Goal: Task Accomplishment & Management: Complete application form

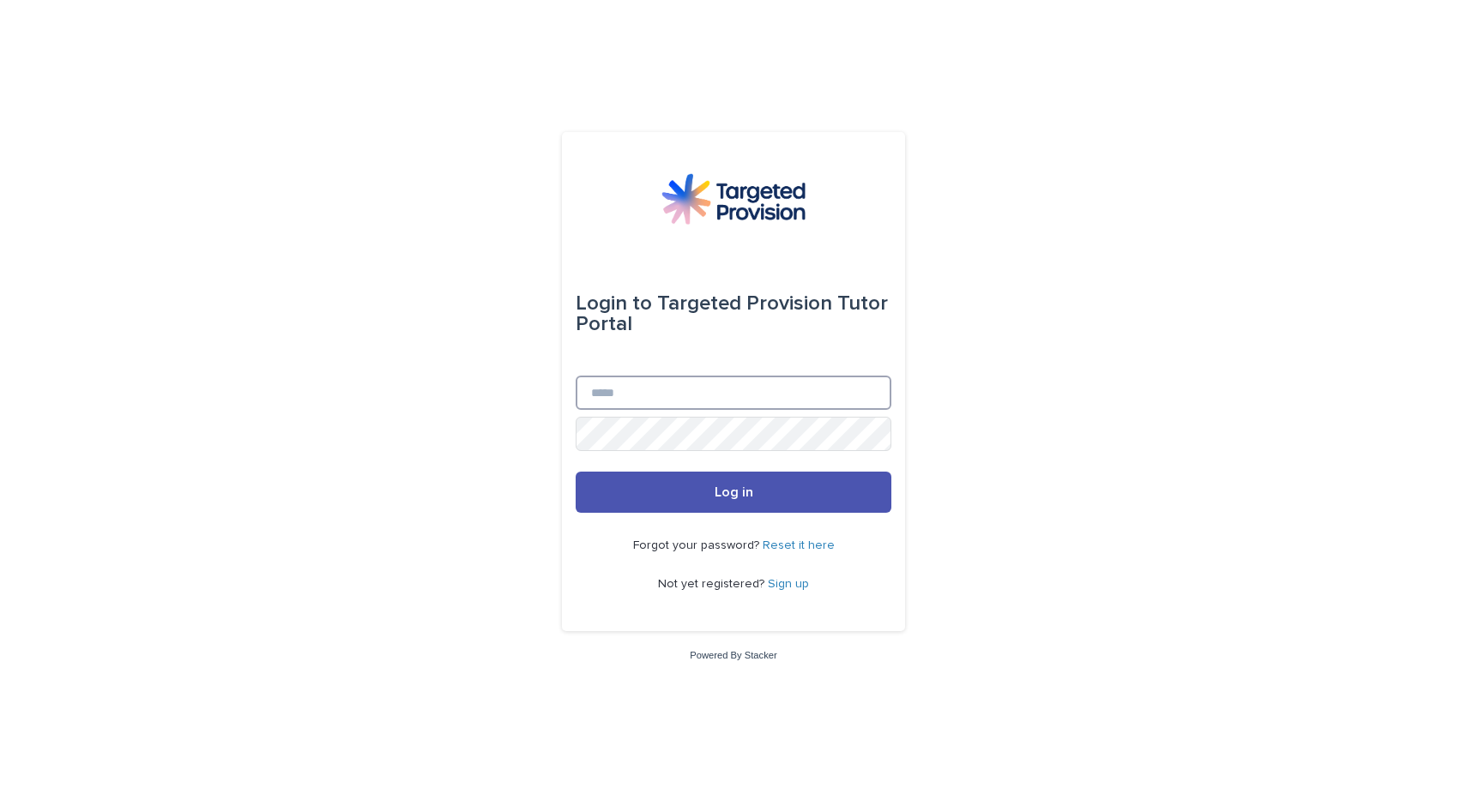
click at [646, 395] on input "Email" at bounding box center [734, 392] width 315 height 34
type input "**********"
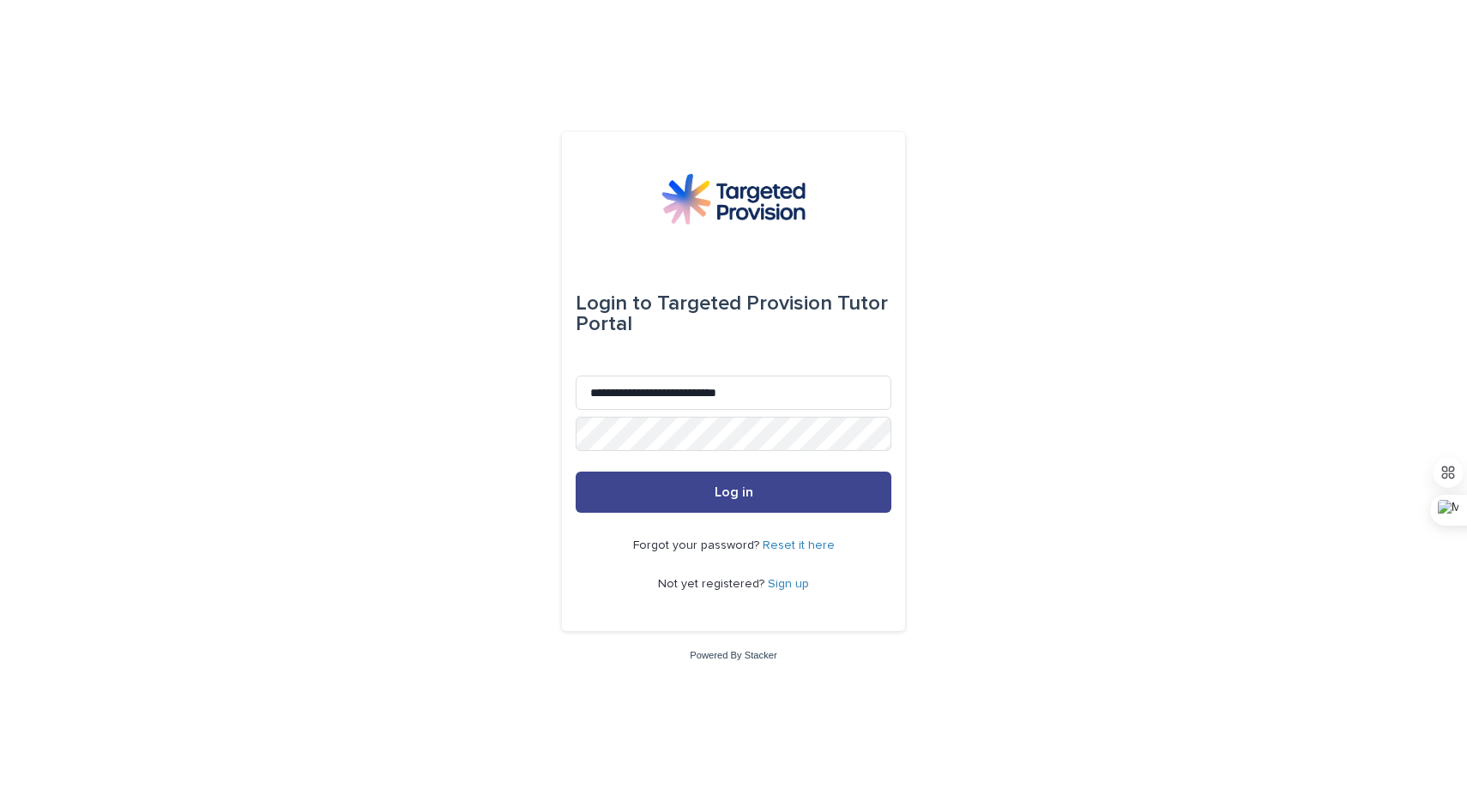
click at [749, 495] on span "Log in" at bounding box center [734, 492] width 38 height 14
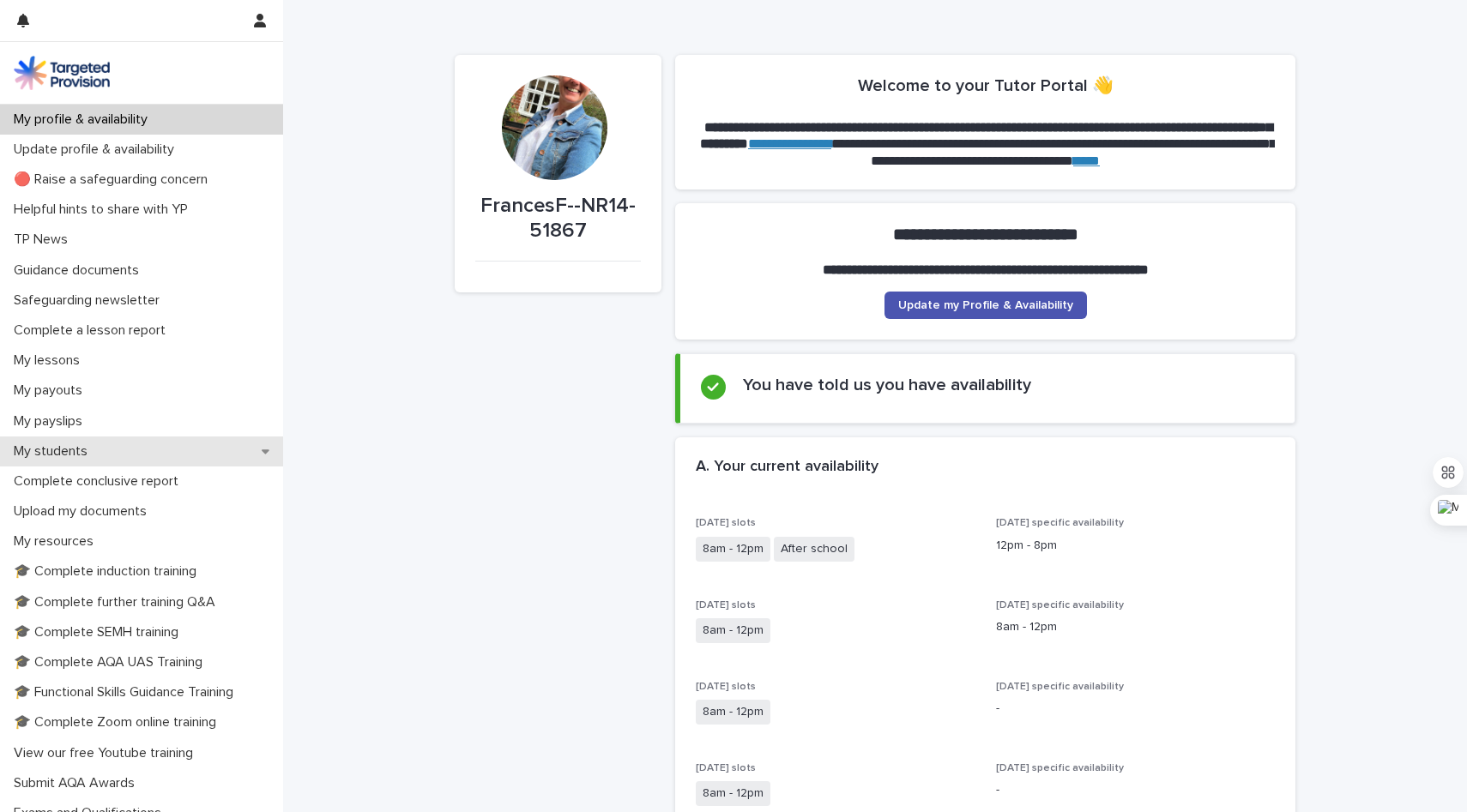
click at [67, 445] on p "My students" at bounding box center [54, 451] width 95 height 17
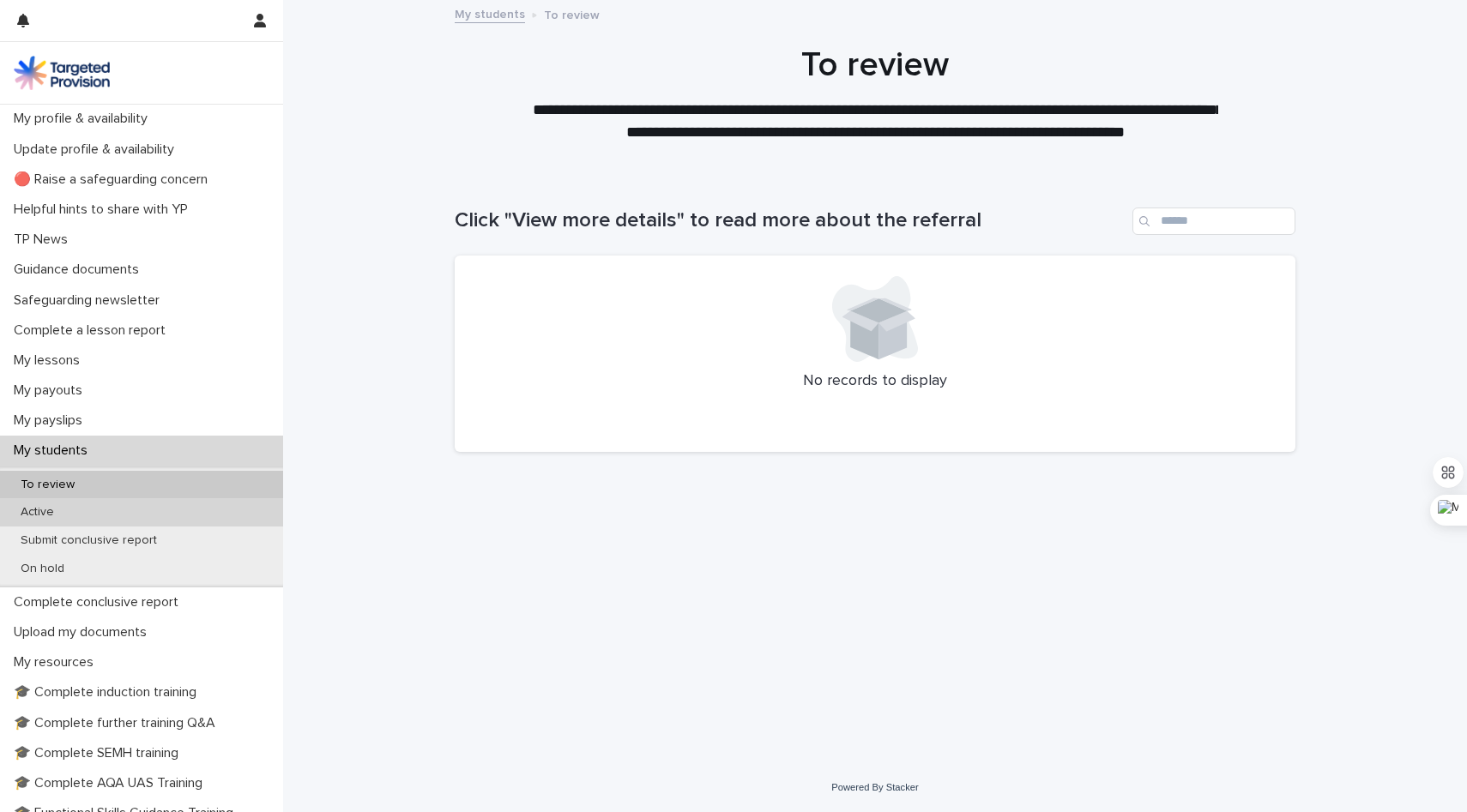
click at [118, 515] on div "Active" at bounding box center [141, 511] width 283 height 29
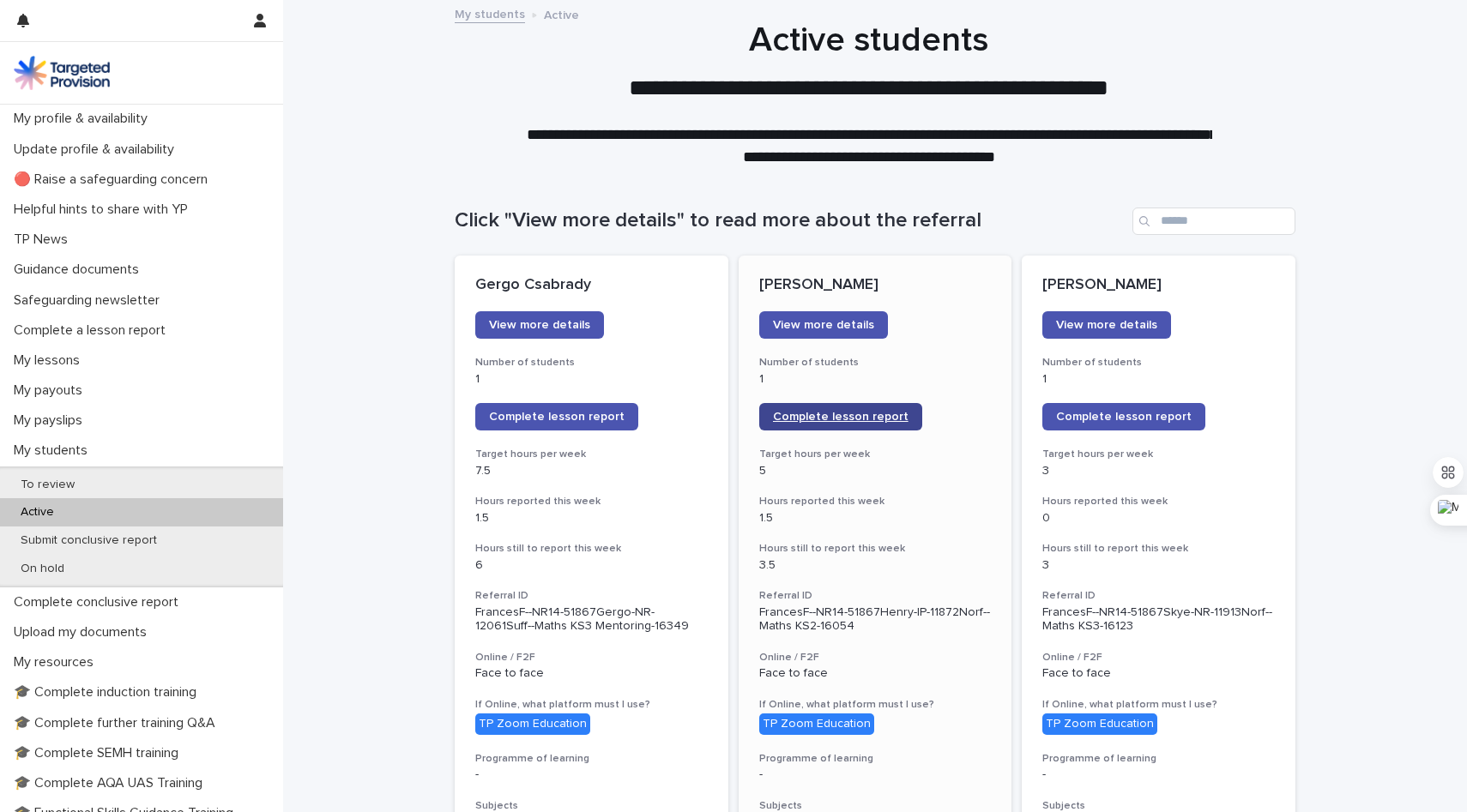
click at [827, 419] on span "Complete lesson report" at bounding box center [840, 417] width 135 height 12
click at [560, 418] on span "Complete lesson report" at bounding box center [556, 417] width 135 height 12
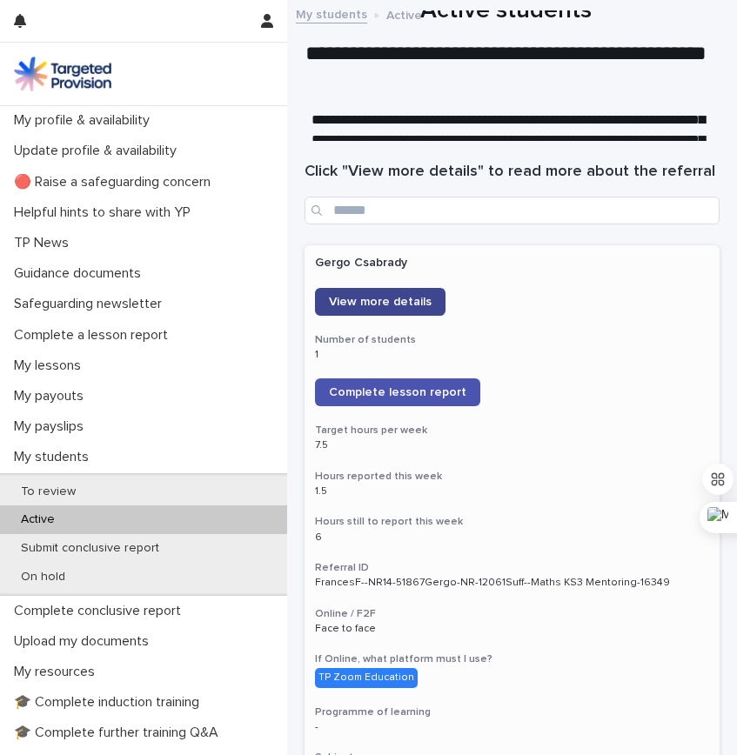
click at [414, 299] on span "View more details" at bounding box center [380, 302] width 103 height 12
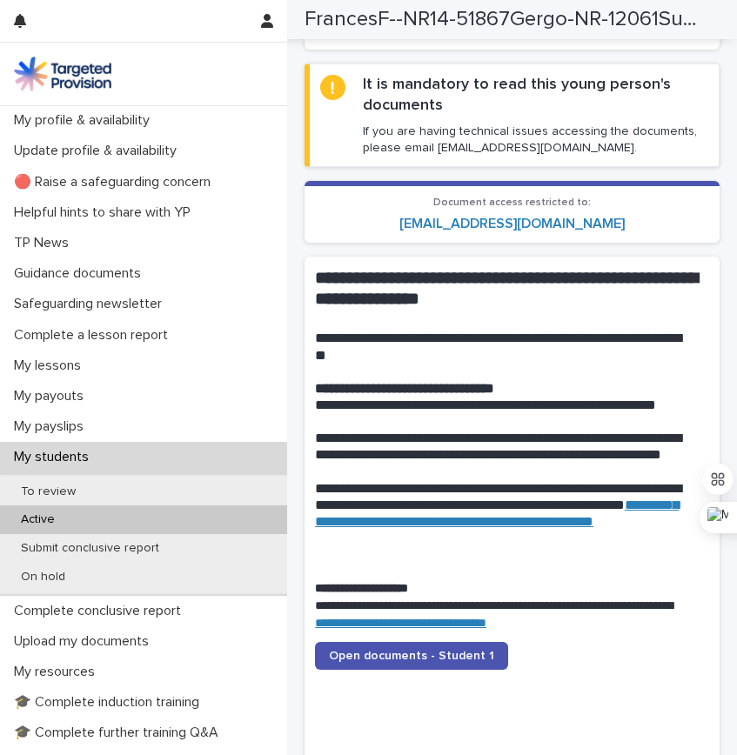
scroll to position [1689, 0]
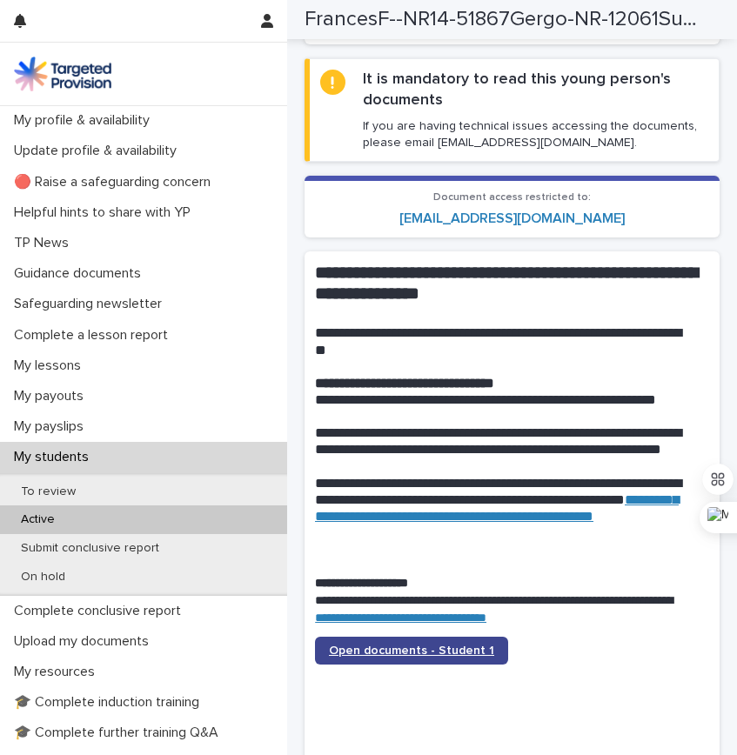
click at [472, 657] on span "Open documents - Student 1" at bounding box center [411, 651] width 165 height 12
click at [459, 657] on span "Open documents - Student 1" at bounding box center [411, 651] width 165 height 12
click at [461, 657] on span "Open documents - Student 1" at bounding box center [411, 651] width 165 height 12
